Goal: Task Accomplishment & Management: Use online tool/utility

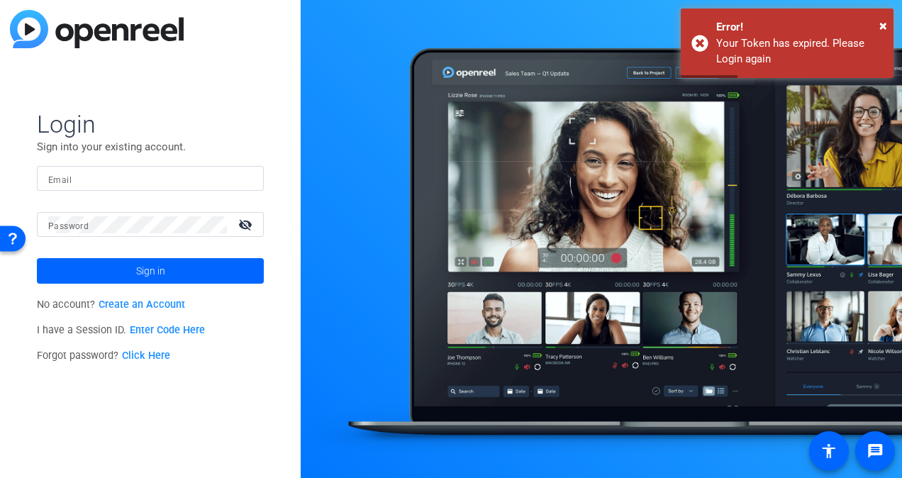
click at [64, 180] on mat-label "Email" at bounding box center [59, 180] width 23 height 10
click at [64, 180] on input "Email" at bounding box center [150, 178] width 204 height 17
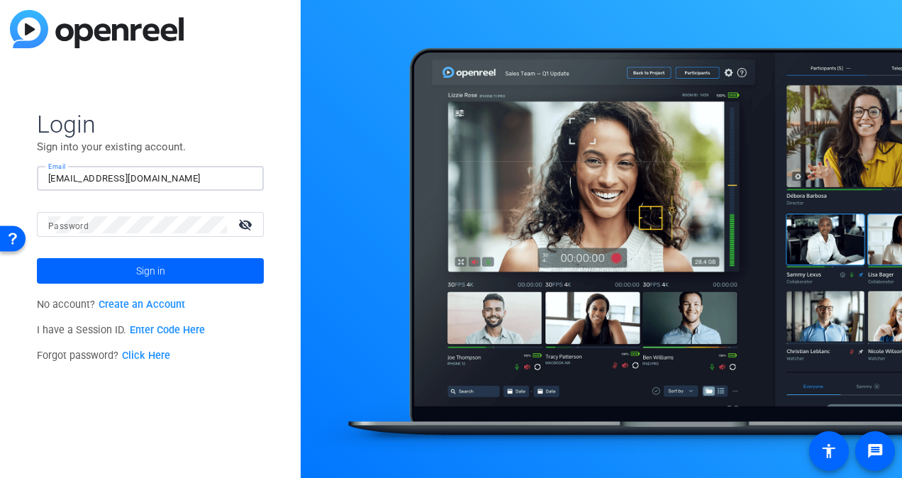
click at [145, 176] on input "[EMAIL_ADDRESS][DOMAIN_NAME]" at bounding box center [150, 178] width 204 height 17
type input "j"
click at [37, 258] on button "Sign in" at bounding box center [150, 271] width 227 height 26
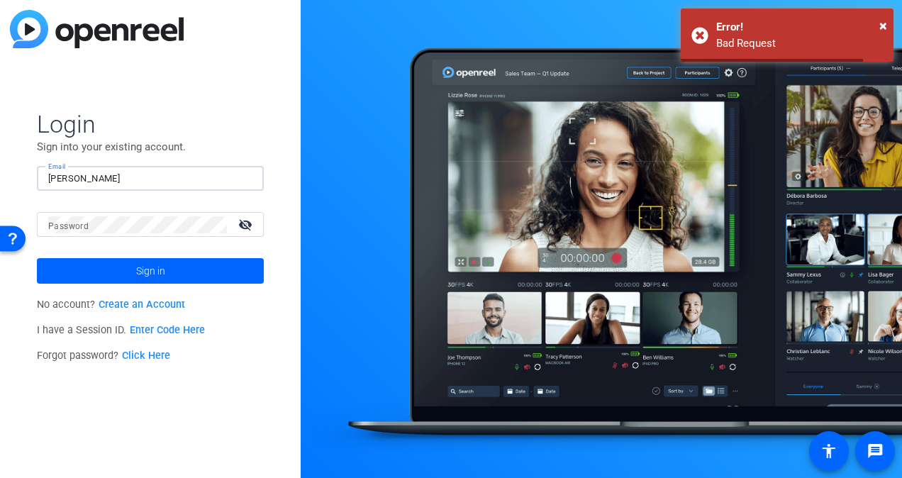
click at [120, 173] on input "[PERSON_NAME]" at bounding box center [150, 178] width 204 height 17
type input "[PERSON_NAME][EMAIL_ADDRESS][PERSON_NAME][DOMAIN_NAME]"
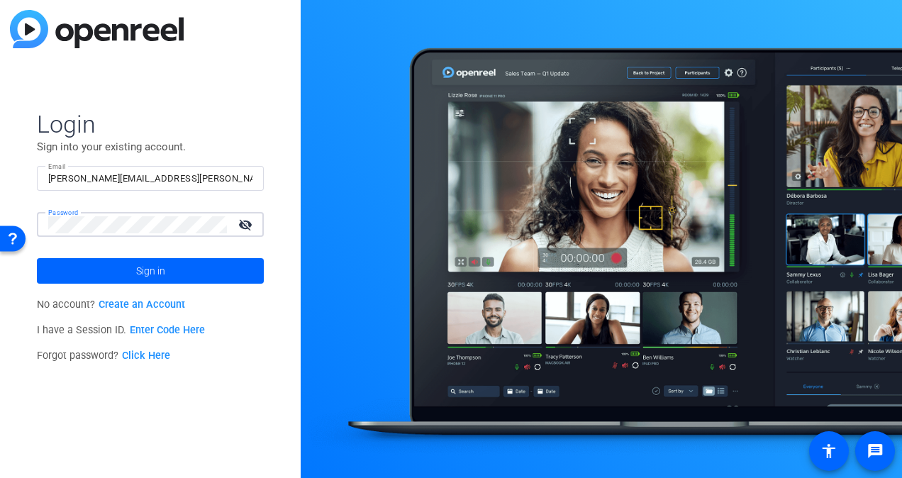
click at [37, 258] on button "Sign in" at bounding box center [150, 271] width 227 height 26
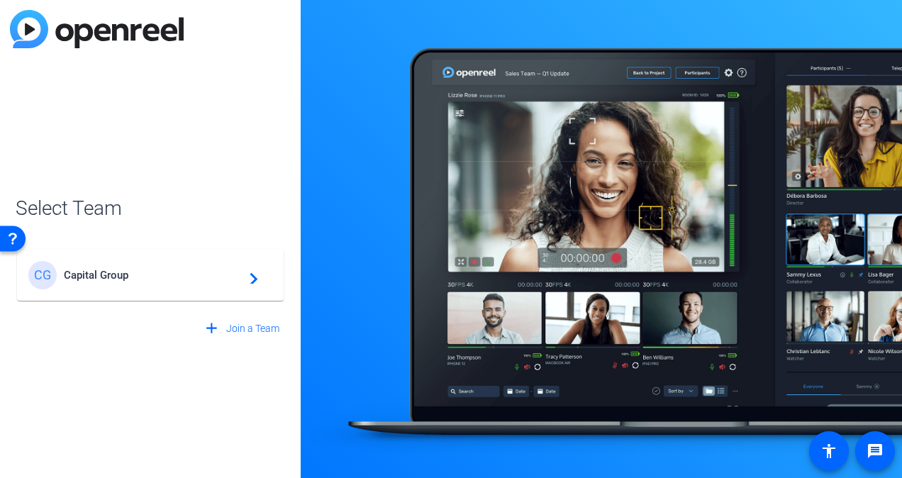
click at [121, 275] on span "Capital Group" at bounding box center [152, 275] width 177 height 13
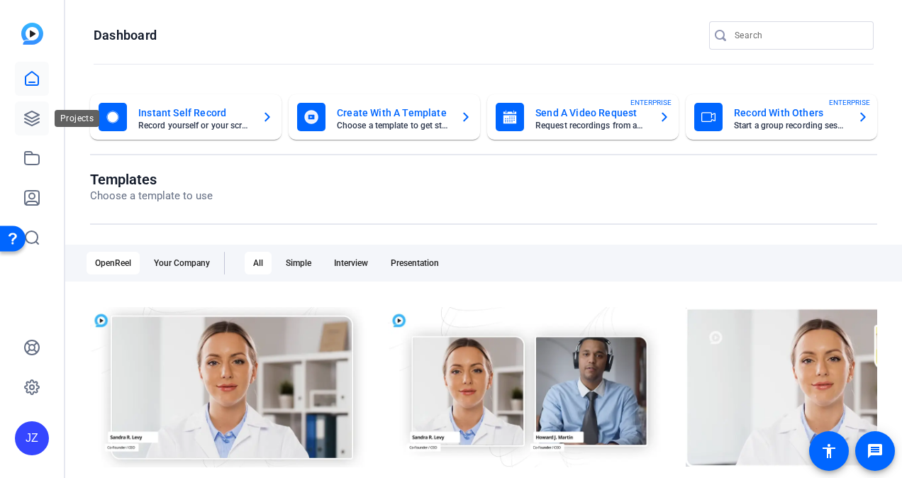
click at [38, 109] on link at bounding box center [32, 118] width 34 height 34
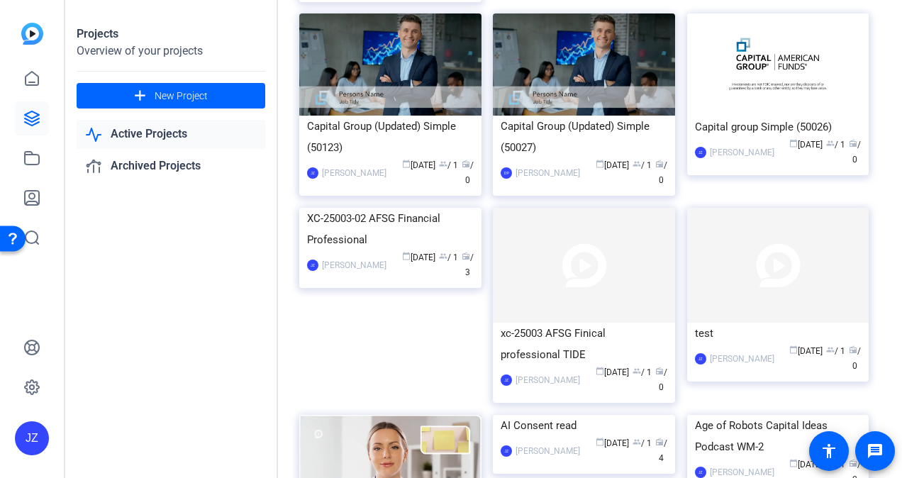
scroll to position [1316, 0]
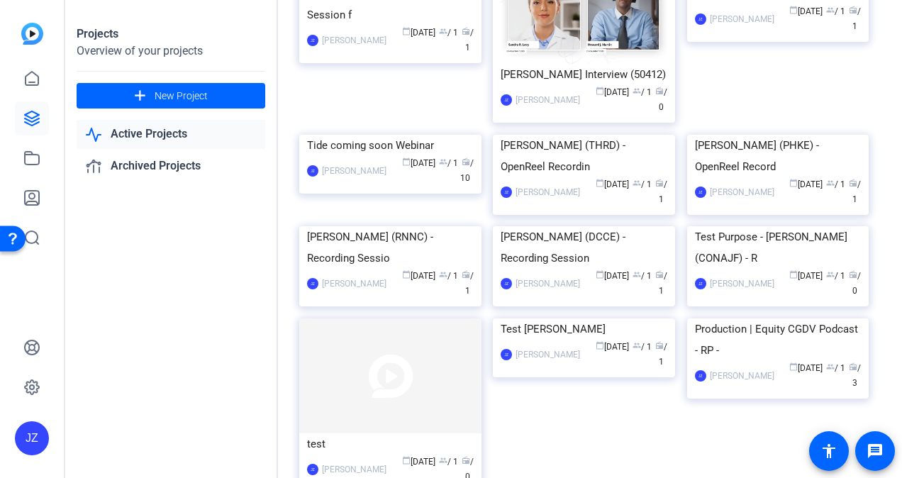
scroll to position [811, 0]
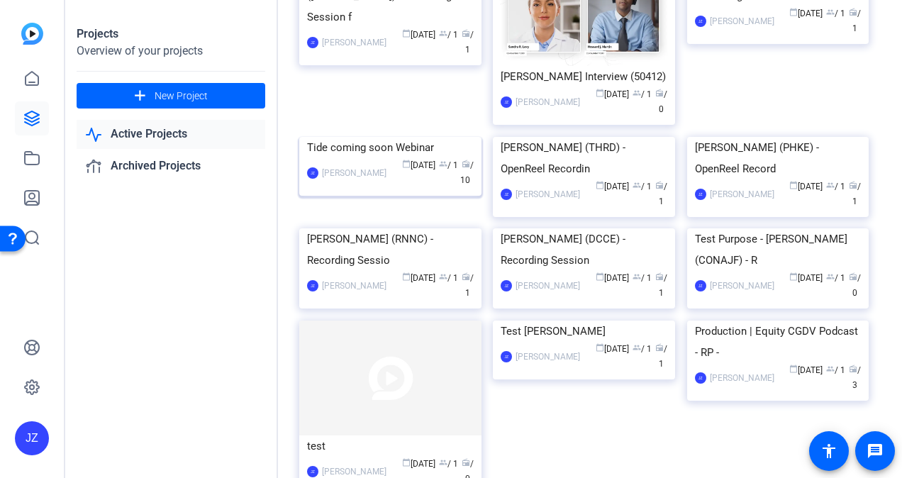
click at [356, 158] on div "Tide coming soon Webinar" at bounding box center [390, 147] width 167 height 21
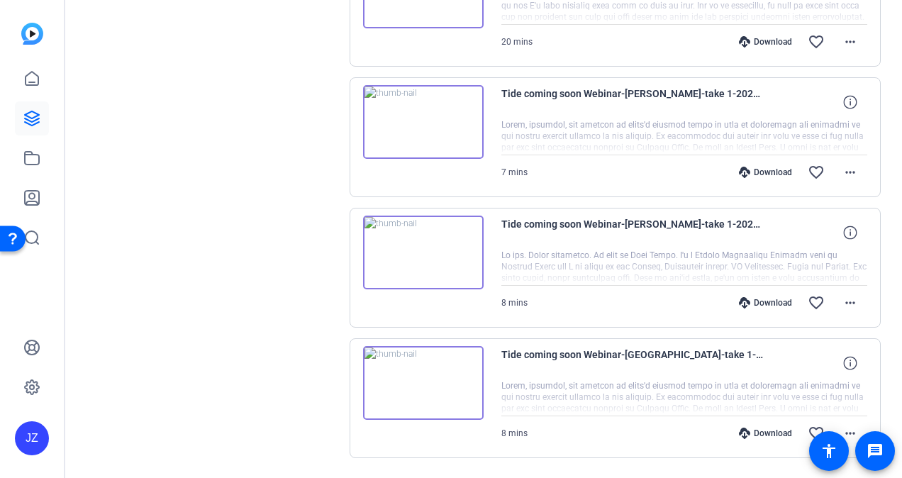
scroll to position [1153, 0]
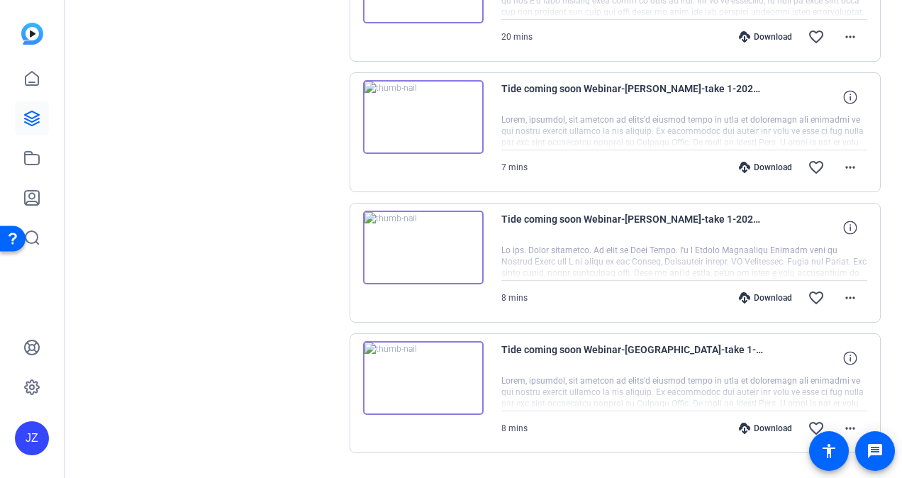
click at [425, 238] on img at bounding box center [423, 248] width 121 height 74
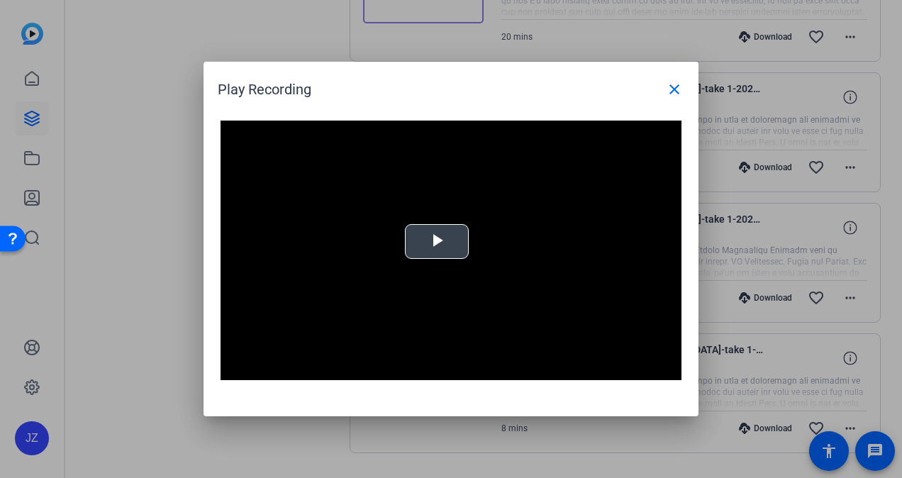
click at [437, 242] on span "Video Player" at bounding box center [437, 242] width 0 height 0
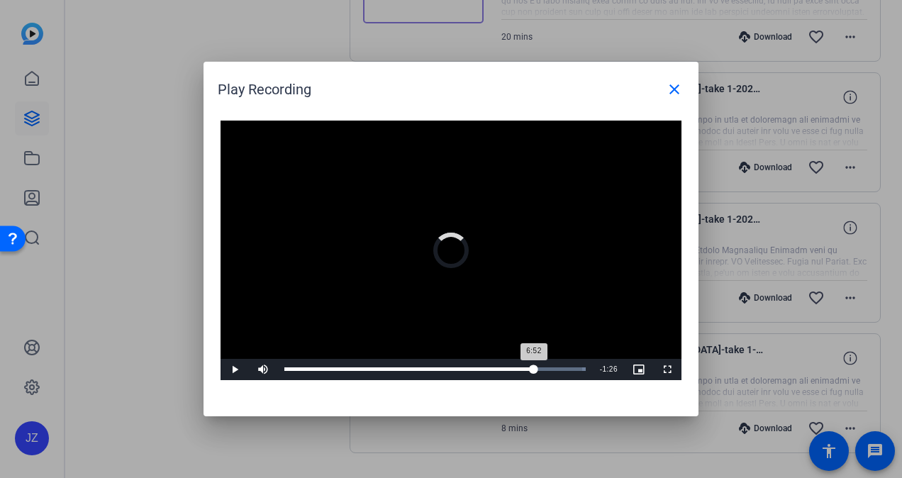
click at [533, 367] on div "Loaded : 100.00% 6:51 6:52" at bounding box center [434, 369] width 301 height 4
click at [559, 367] on div "Loaded : 100.00% 7:33 6:55" at bounding box center [434, 369] width 301 height 4
click at [573, 366] on div "Loaded : 100.00% 7:57 7:58" at bounding box center [435, 369] width 316 height 21
click at [519, 366] on div "Loaded : 100.00% 6:28 6:29" at bounding box center [435, 369] width 316 height 21
click at [481, 363] on div "Loaded : 100.00% 5:26 6:29" at bounding box center [435, 369] width 316 height 21
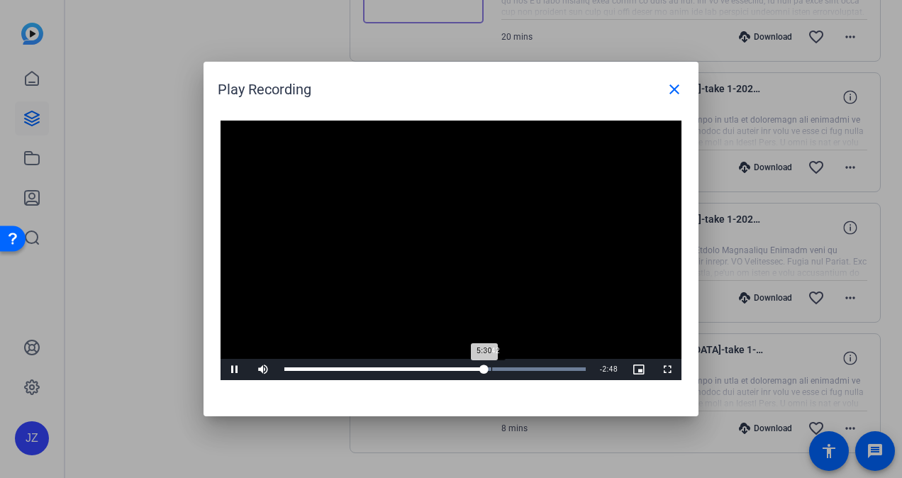
click at [491, 369] on div "Progress Bar" at bounding box center [532, 369] width 107 height 4
click at [491, 369] on div "5:41" at bounding box center [387, 369] width 206 height 4
click at [506, 365] on div "Loaded : 100.00% 6:05 5:52" at bounding box center [435, 369] width 316 height 21
click at [514, 366] on div "Loaded : 100.00% 6:18 6:18" at bounding box center [435, 369] width 316 height 21
click at [523, 366] on div "Loaded : 100.00% 6:35 6:19" at bounding box center [435, 369] width 316 height 21
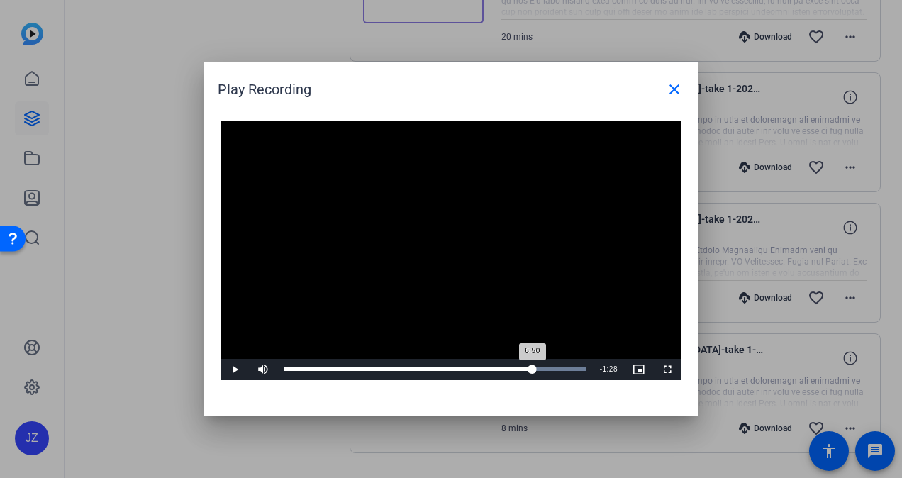
click at [533, 366] on div "Loaded : 100.00% 6:50 6:50" at bounding box center [435, 369] width 316 height 21
click at [548, 366] on div "Loaded : 100.00% 7:10 6:55" at bounding box center [435, 369] width 316 height 21
click at [544, 367] on div "Loaded : 100.00% 7:09 7:20" at bounding box center [435, 369] width 316 height 21
click at [560, 366] on div "Loaded : 100.00% 7:35 7:19" at bounding box center [435, 369] width 316 height 21
click at [571, 367] on div "Loaded : 100.00% 7:51 7:36" at bounding box center [435, 369] width 316 height 21
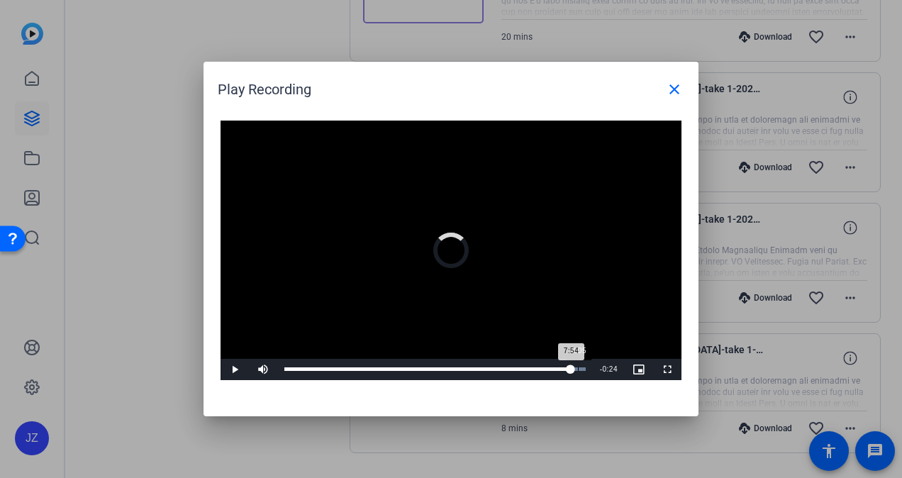
click at [578, 366] on div "Loaded : 100.00% 8:05 7:54" at bounding box center [435, 369] width 316 height 21
click at [668, 101] on span at bounding box center [675, 89] width 34 height 34
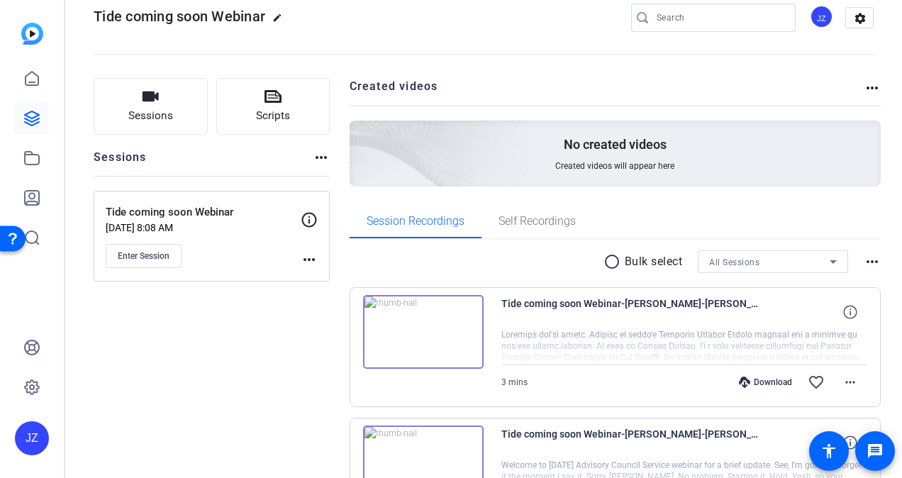
scroll to position [0, 0]
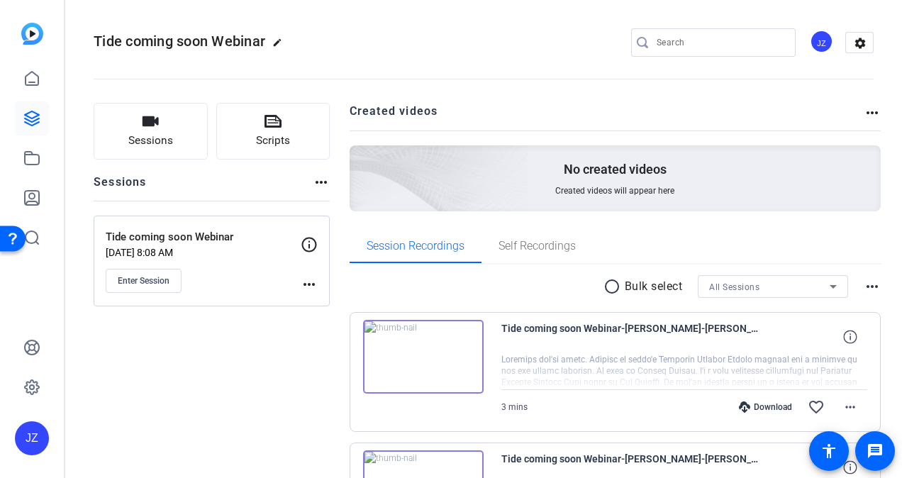
click at [158, 275] on span "Enter Session" at bounding box center [144, 280] width 52 height 11
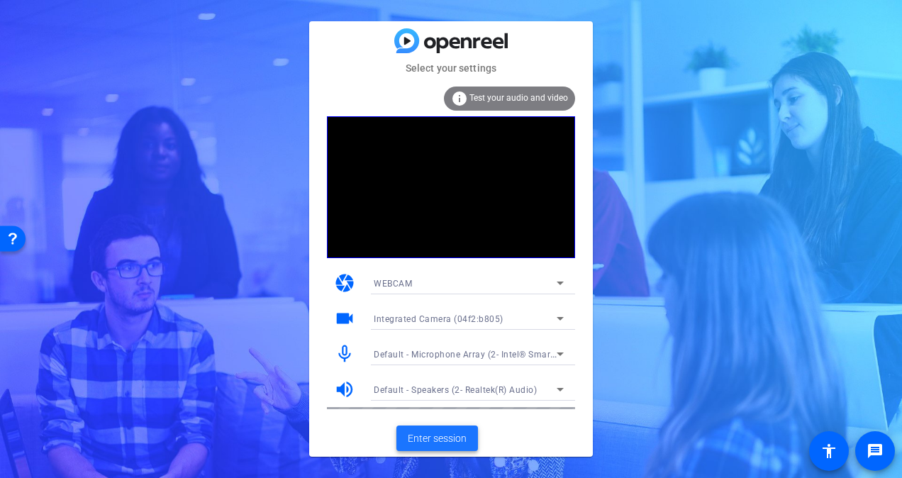
click at [450, 441] on span "Enter session" at bounding box center [437, 438] width 59 height 15
